Goal: Information Seeking & Learning: Check status

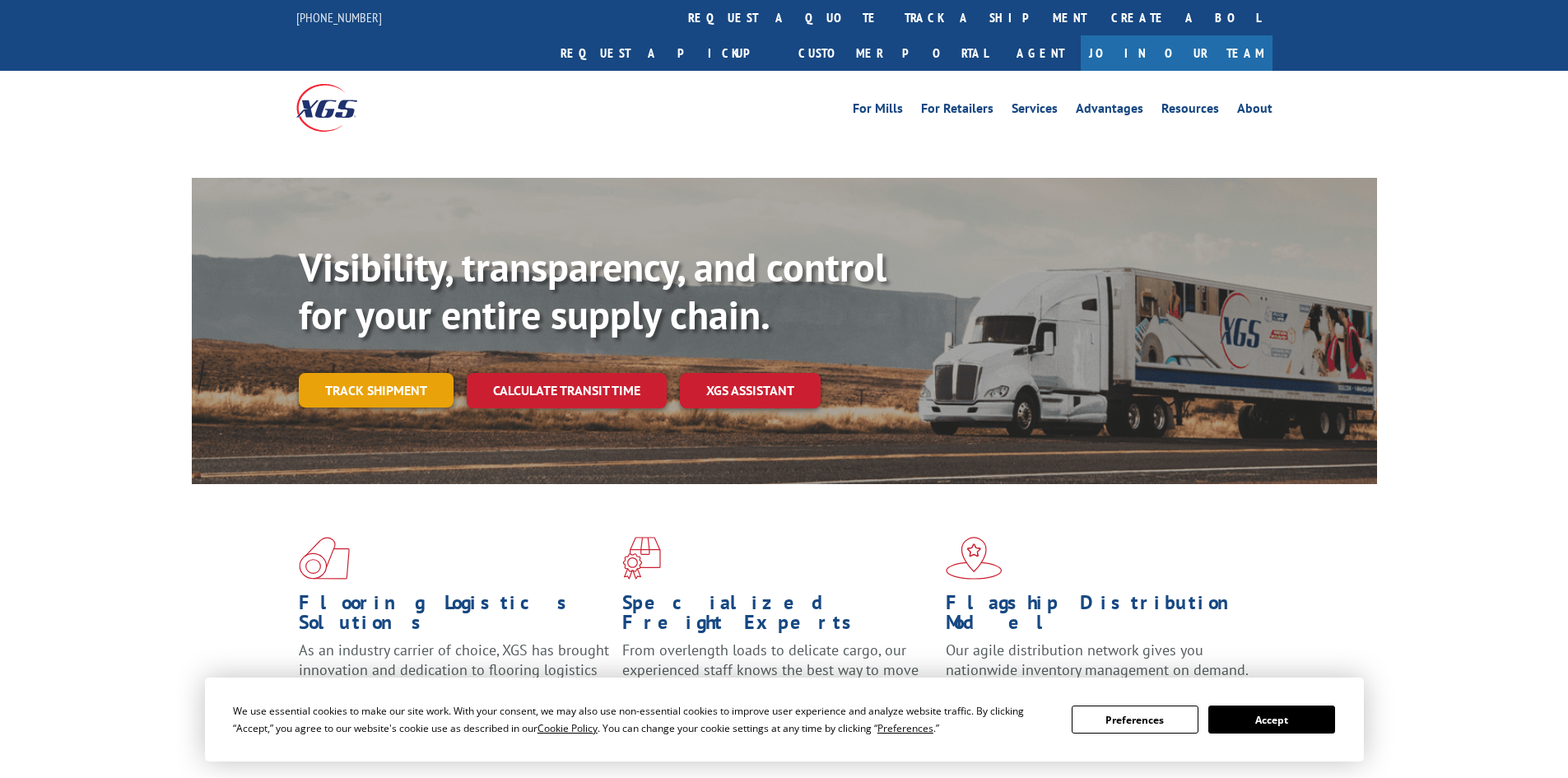
click at [373, 373] on link "Track shipment" at bounding box center [375, 390] width 154 height 35
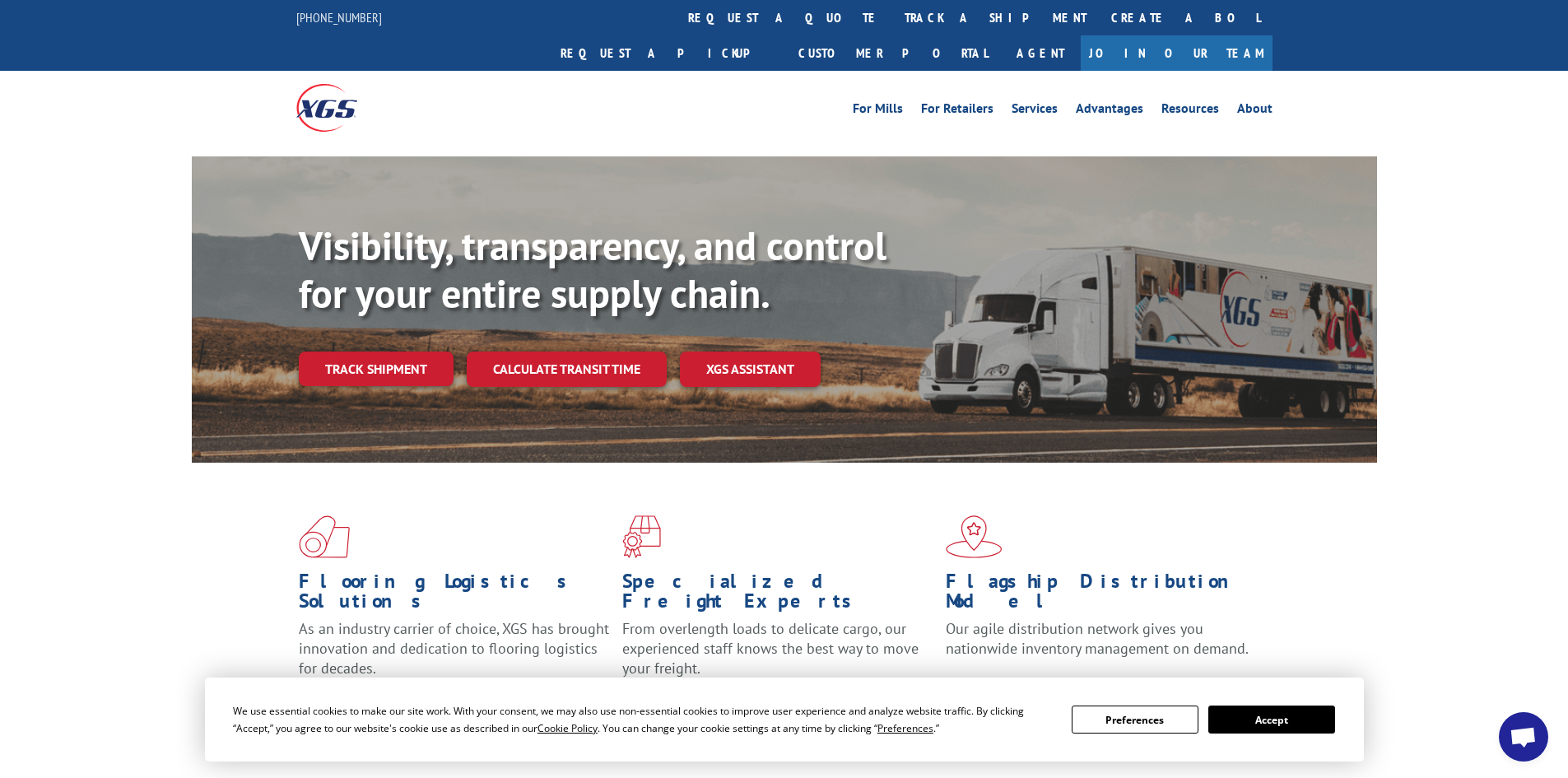
click at [107, 401] on div "Visibility, transparency, and control for your entire supply chain. Track shipm…" at bounding box center [784, 325] width 1568 height 338
click at [373, 300] on div "Visibility, transparency, and control for your entire supply chain. Track shipm…" at bounding box center [837, 337] width 1078 height 229
click at [373, 352] on link "Track shipment" at bounding box center [375, 369] width 154 height 35
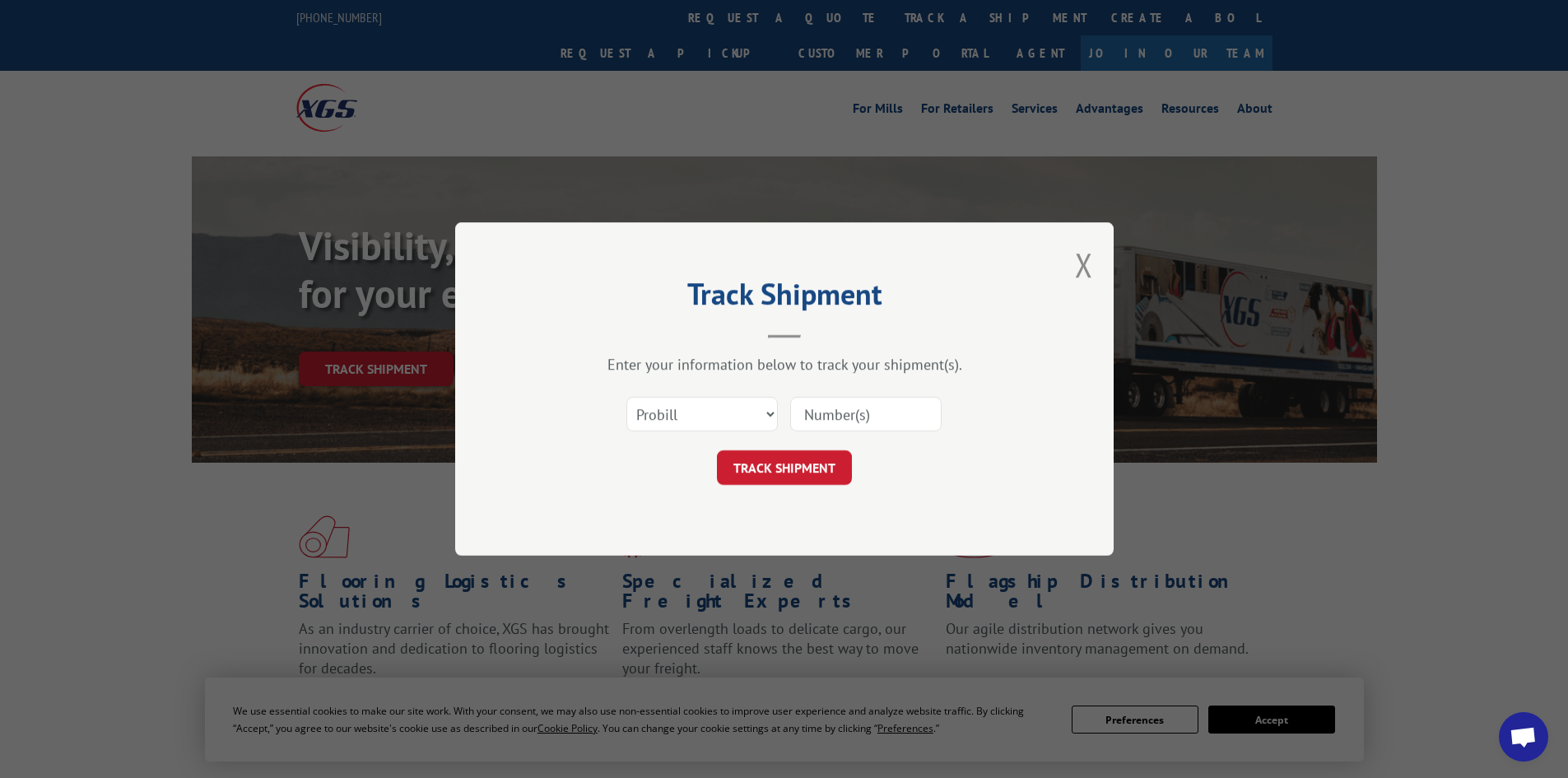
click at [849, 440] on div "Select category... Probill BOL PO" at bounding box center [784, 414] width 494 height 54
click at [857, 420] on input at bounding box center [866, 414] width 152 height 35
paste input "I743327163"
type input "I743327163"
click at [812, 467] on button "TRACK SHIPMENT" at bounding box center [784, 467] width 135 height 35
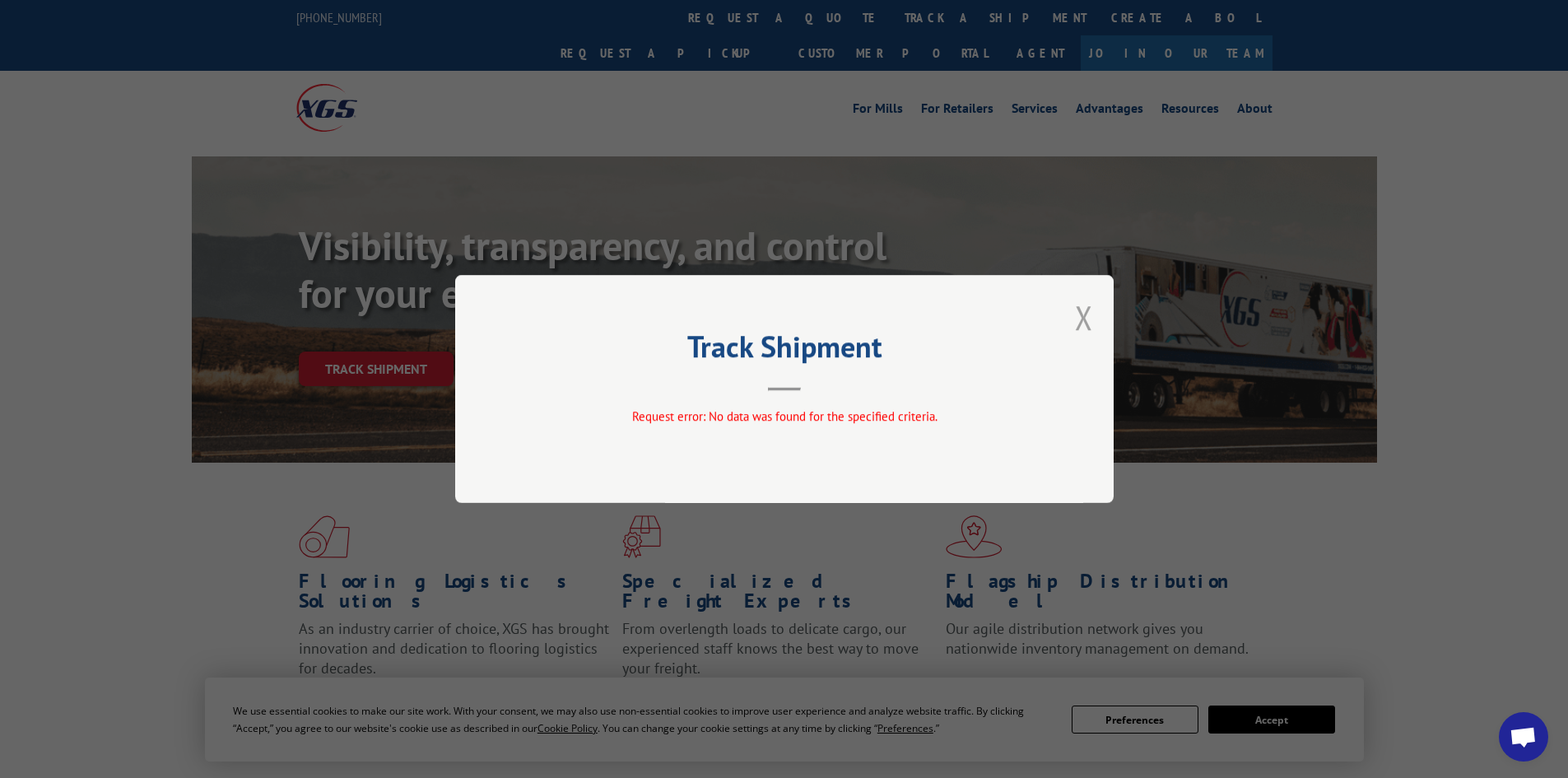
click at [1085, 312] on button "Close modal" at bounding box center [1083, 317] width 18 height 44
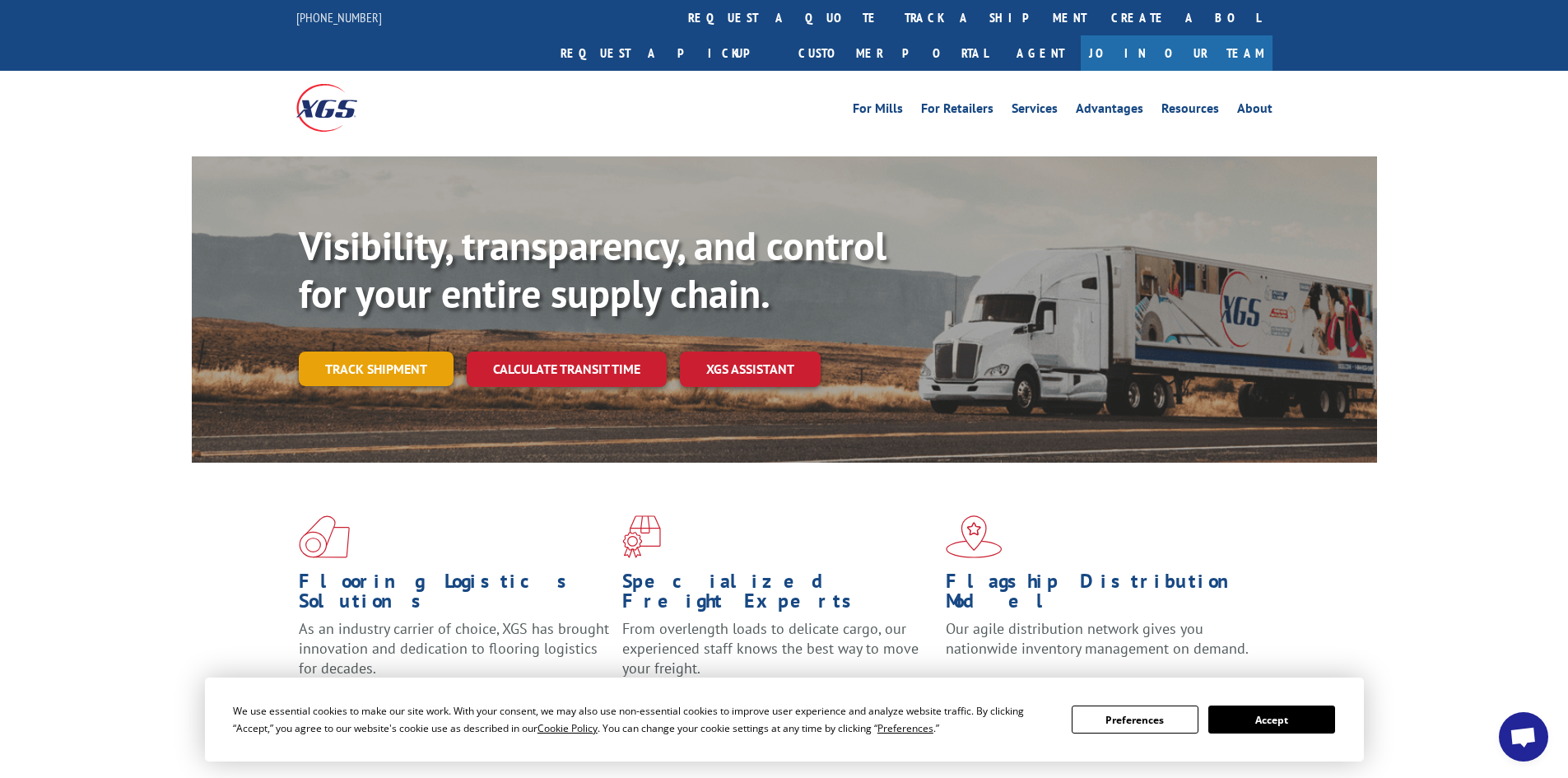
click at [376, 352] on link "Track shipment" at bounding box center [375, 369] width 154 height 35
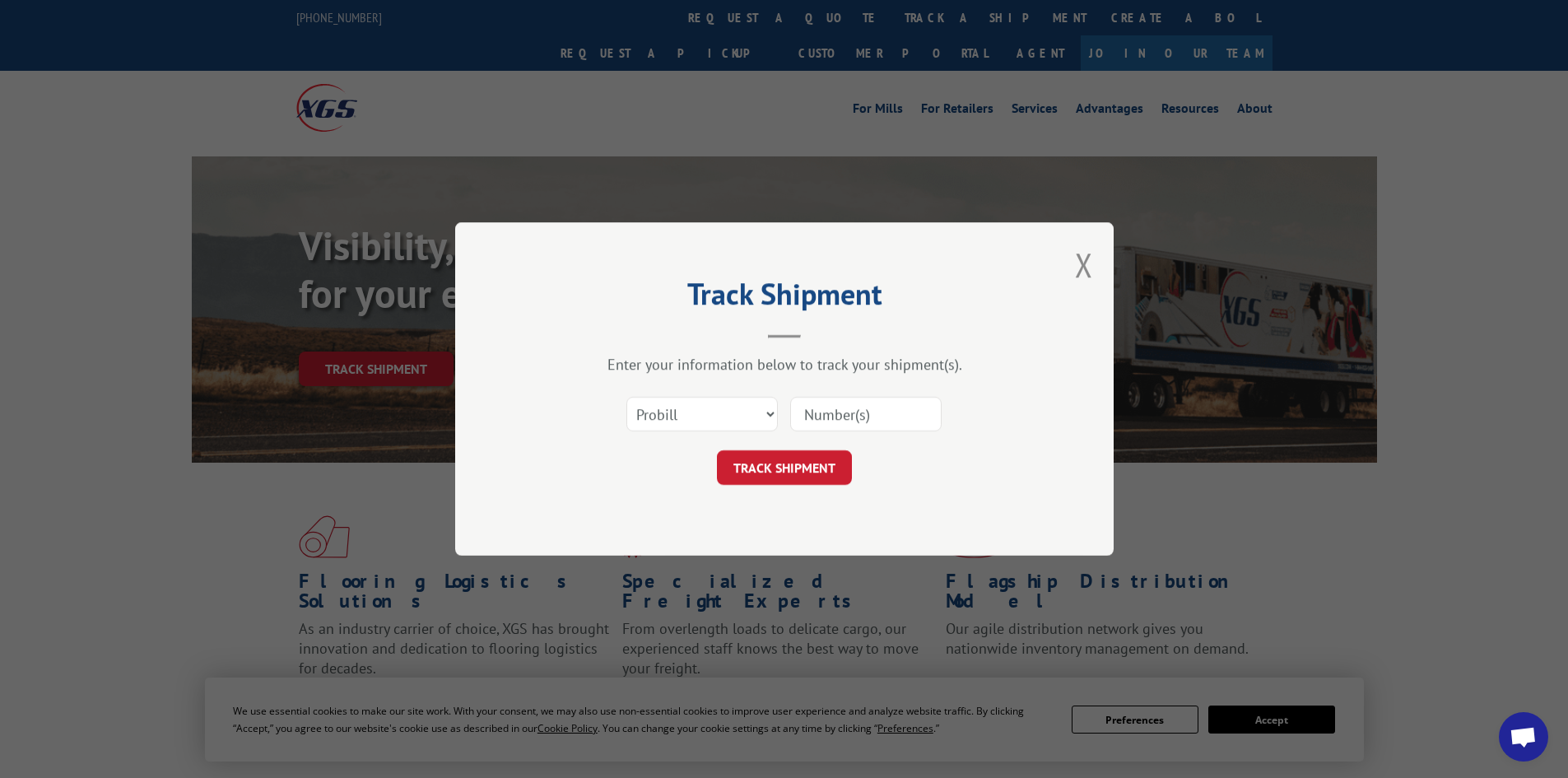
click at [904, 417] on input at bounding box center [866, 414] width 152 height 35
paste input "I743327163"
type input "I743327163"
click at [1073, 271] on div "Track Shipment Enter your information below to track your shipment(s). Select c…" at bounding box center [785, 389] width 659 height 334
